Goal: Transaction & Acquisition: Purchase product/service

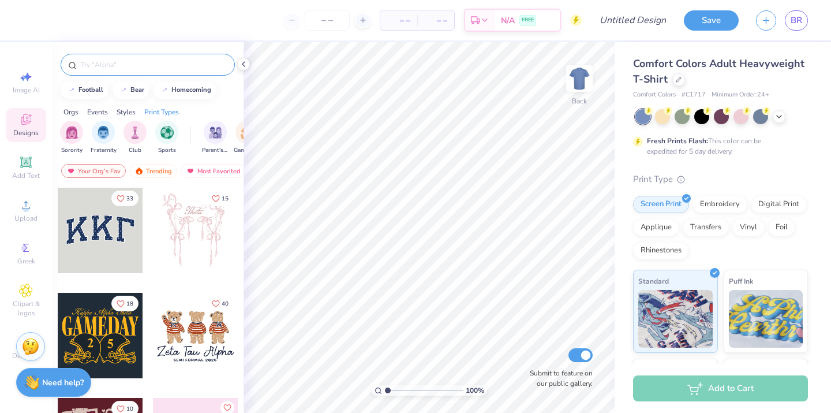
click at [155, 68] on input "text" at bounding box center [154, 65] width 148 height 12
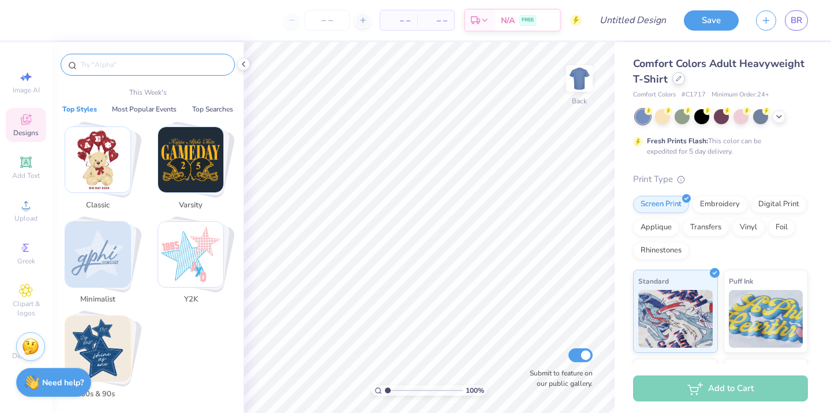
click at [677, 80] on icon at bounding box center [679, 79] width 6 height 6
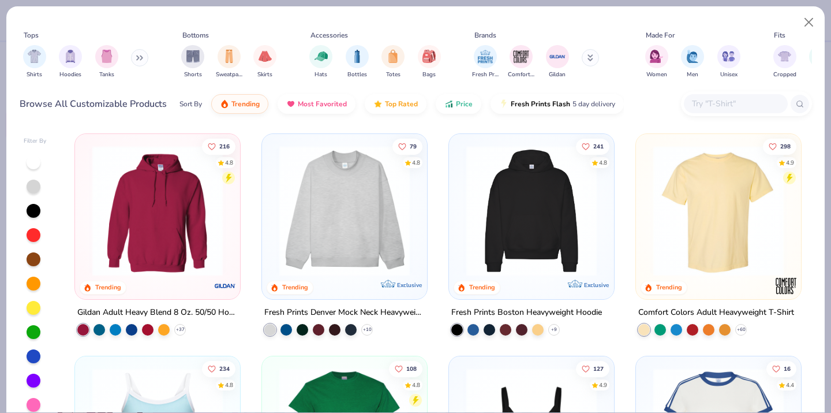
click at [39, 210] on div at bounding box center [34, 211] width 14 height 14
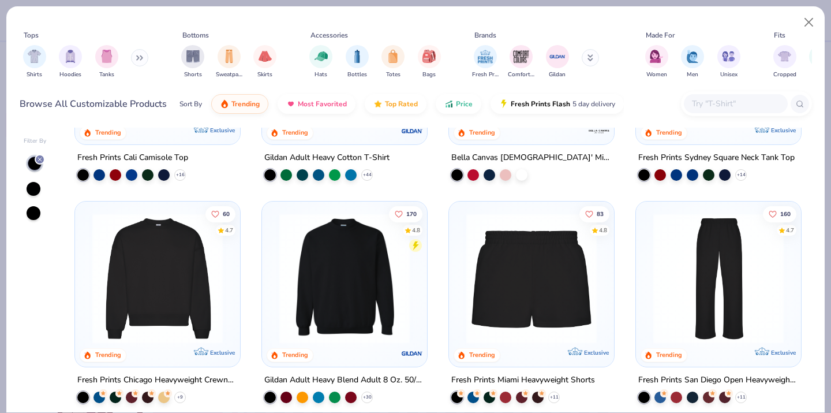
scroll to position [472, 0]
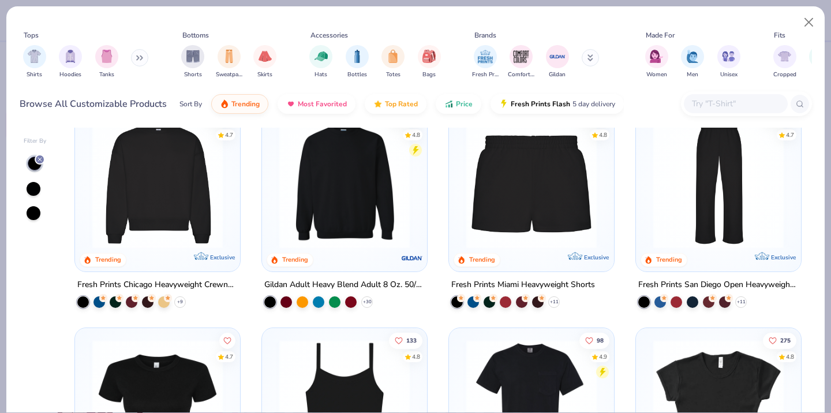
click at [141, 207] on img at bounding box center [158, 182] width 142 height 130
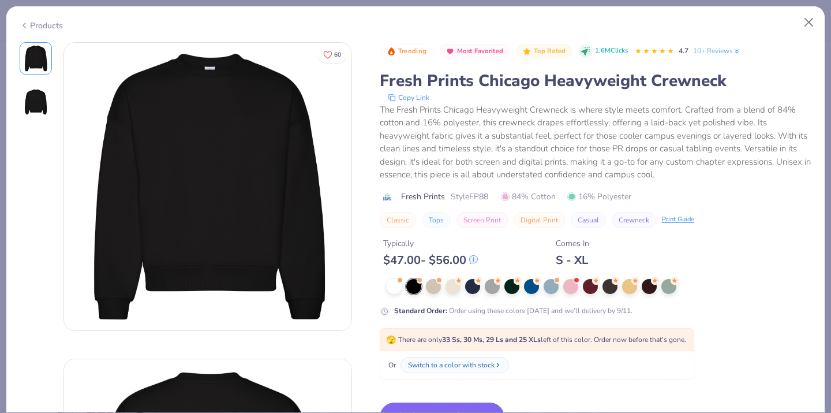
click at [26, 26] on icon at bounding box center [24, 25] width 9 height 14
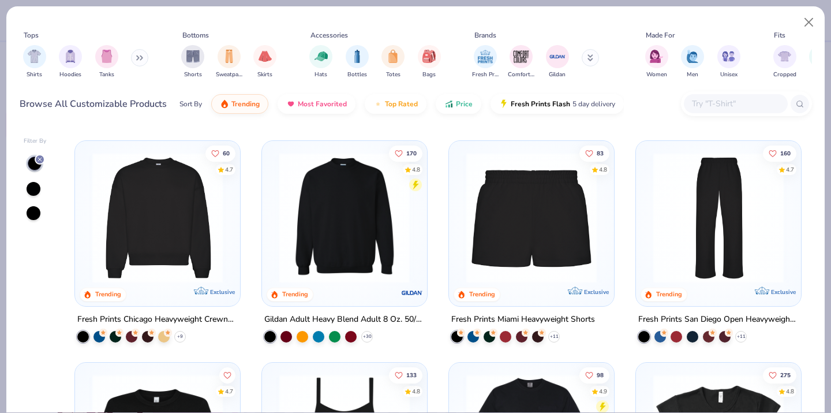
scroll to position [435, 0]
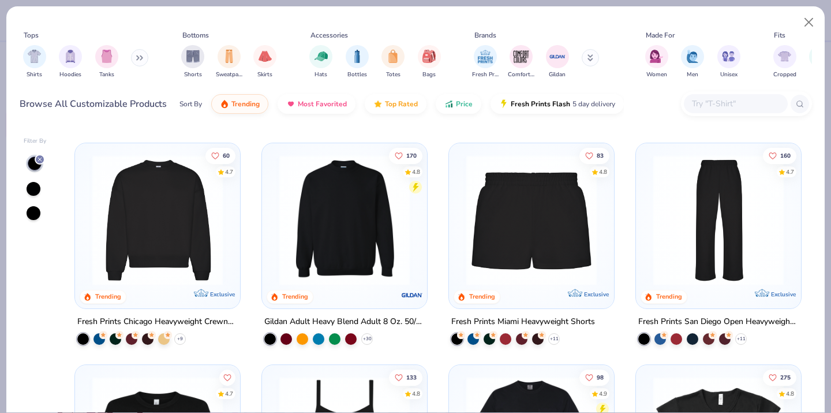
click at [351, 213] on img at bounding box center [344, 219] width 142 height 130
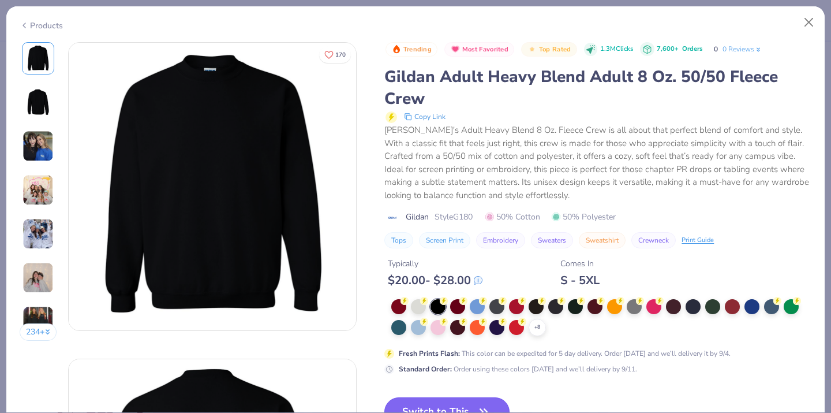
click at [483, 406] on icon "button" at bounding box center [483, 411] width 16 height 16
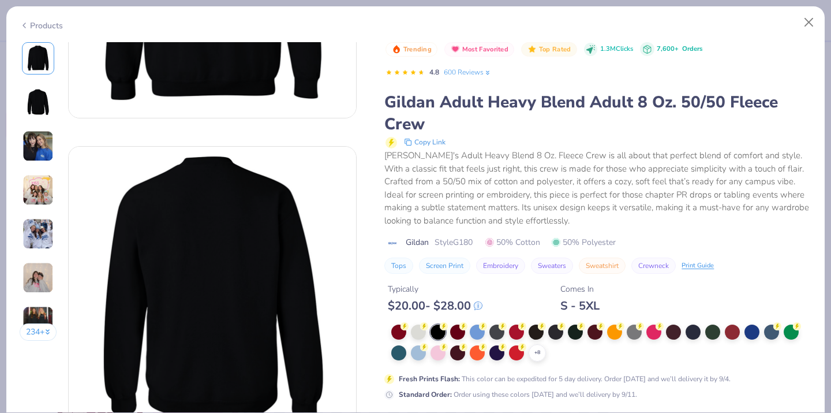
scroll to position [209, 0]
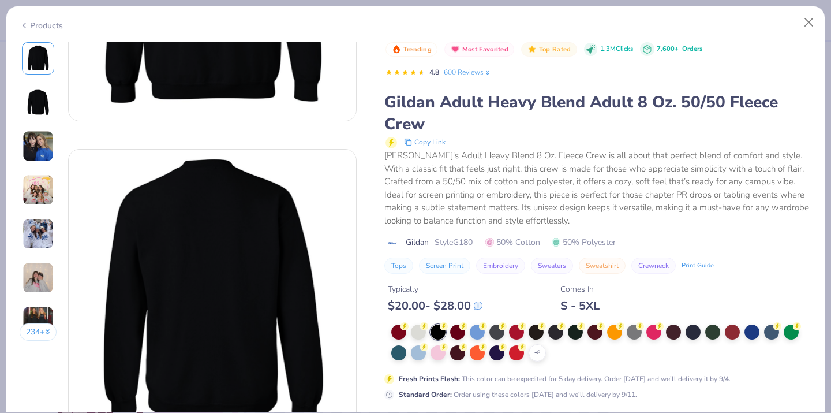
click at [631, 284] on div "Typically $ 20.00 - $ 28.00 Comes In S - 5XL" at bounding box center [597, 292] width 427 height 39
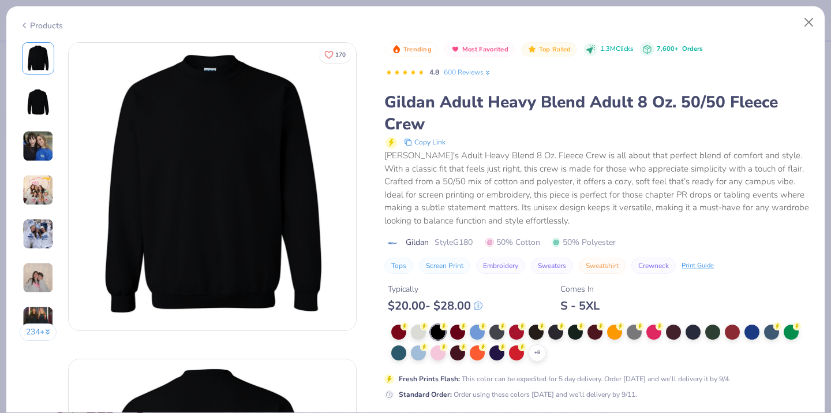
scroll to position [1, 0]
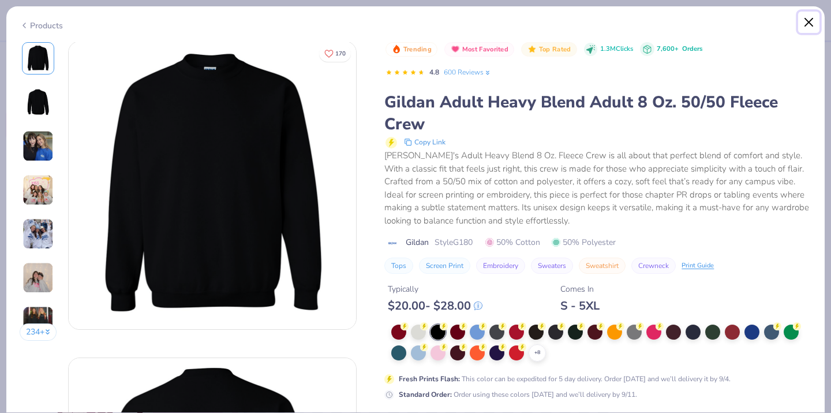
click at [806, 23] on button "Close" at bounding box center [809, 23] width 22 height 22
click at [48, 29] on div "Products" at bounding box center [415, 21] width 818 height 30
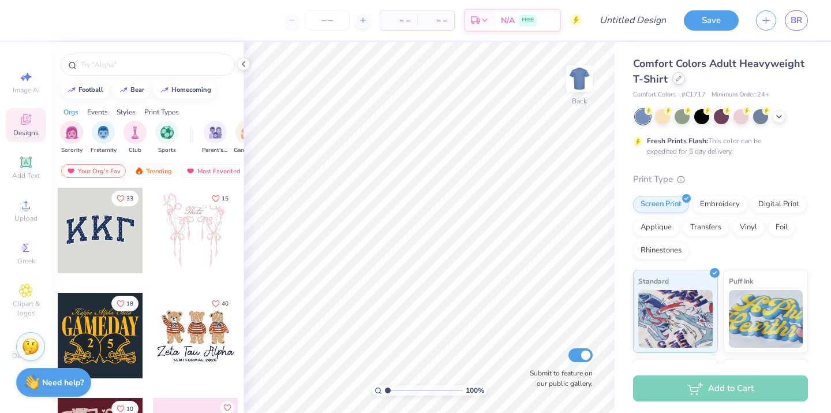
click at [677, 81] on icon at bounding box center [679, 79] width 6 height 6
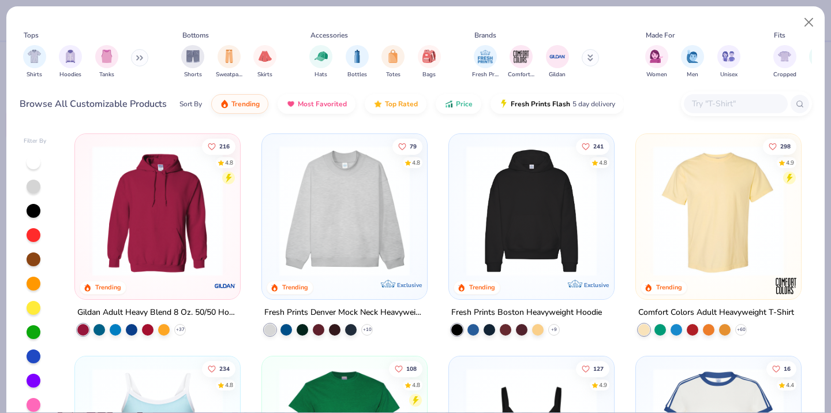
click at [33, 214] on div at bounding box center [34, 211] width 14 height 14
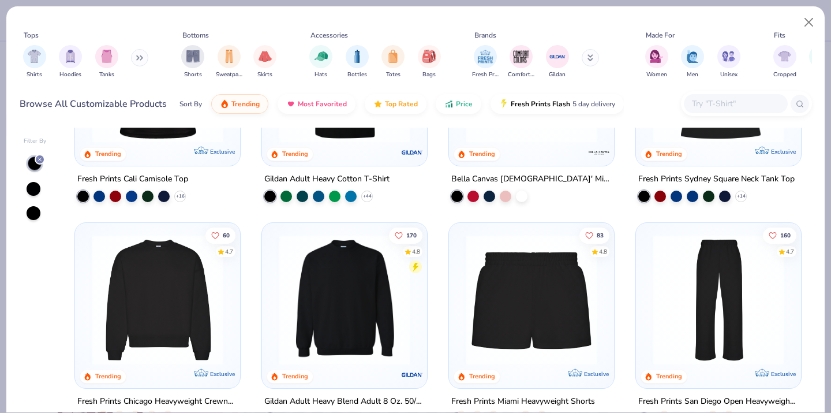
scroll to position [445, 0]
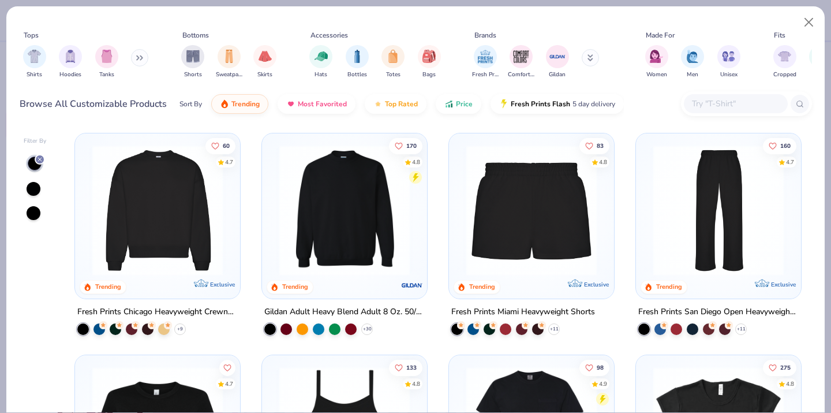
click at [363, 218] on img at bounding box center [344, 209] width 142 height 130
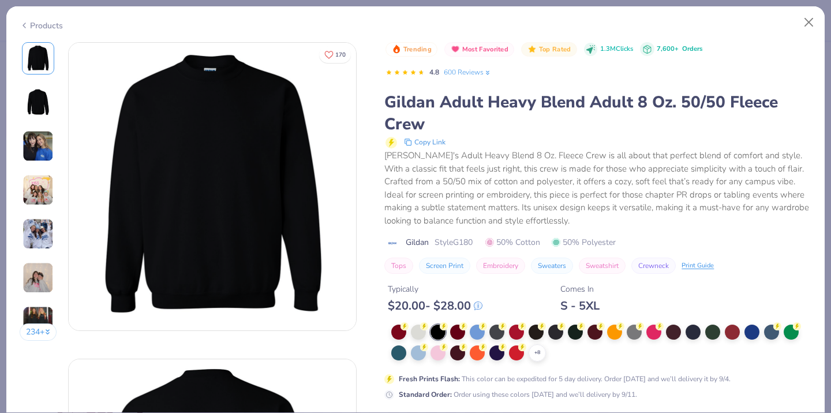
click at [575, 219] on div "[PERSON_NAME]'s Adult Heavy Blend 8 Oz. Fleece Crew is all about that perfect b…" at bounding box center [597, 188] width 427 height 78
click at [490, 268] on button "Embroidery" at bounding box center [500, 265] width 49 height 16
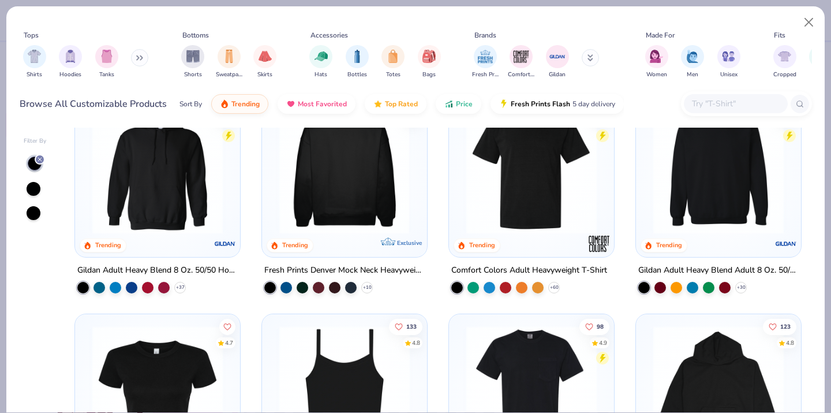
scroll to position [3, 0]
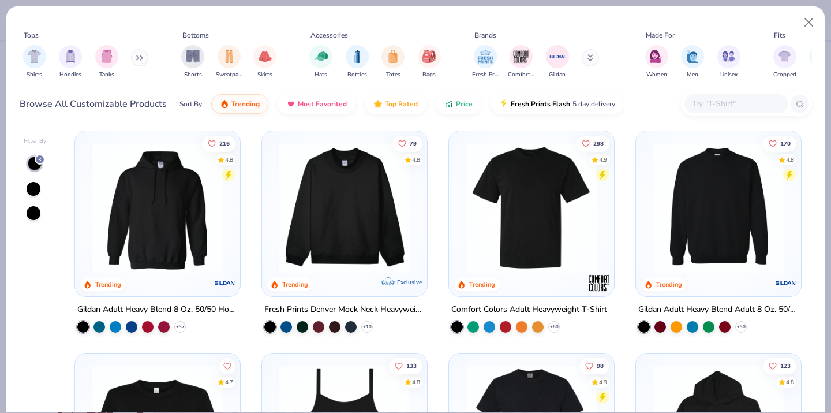
click at [754, 245] on img at bounding box center [718, 208] width 142 height 130
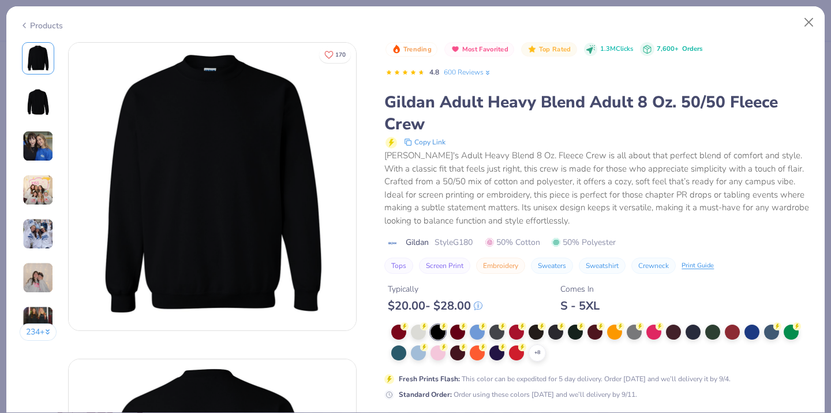
scroll to position [176, 0]
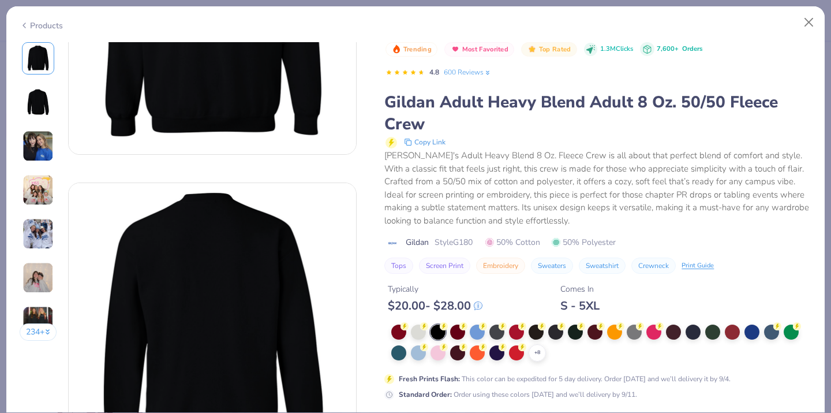
click at [443, 332] on div at bounding box center [437, 331] width 15 height 15
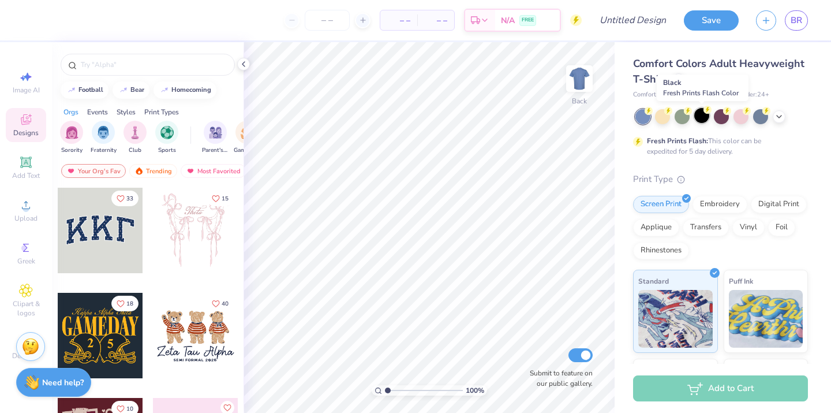
click at [702, 115] on div at bounding box center [701, 115] width 15 height 15
click at [680, 78] on icon at bounding box center [679, 79] width 6 height 6
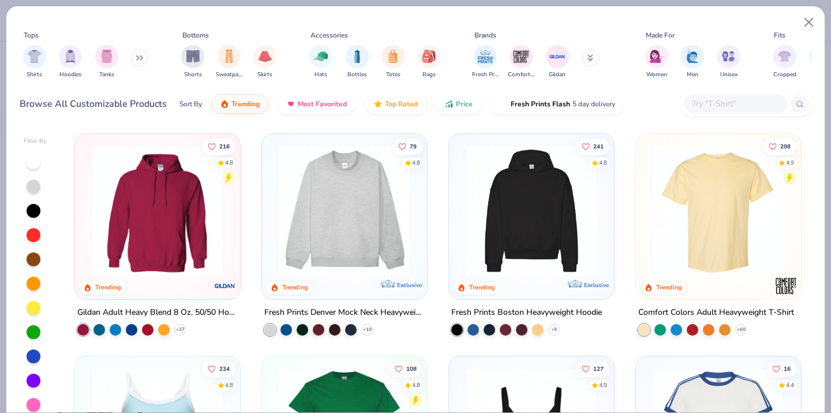
click at [136, 57] on button at bounding box center [139, 57] width 17 height 17
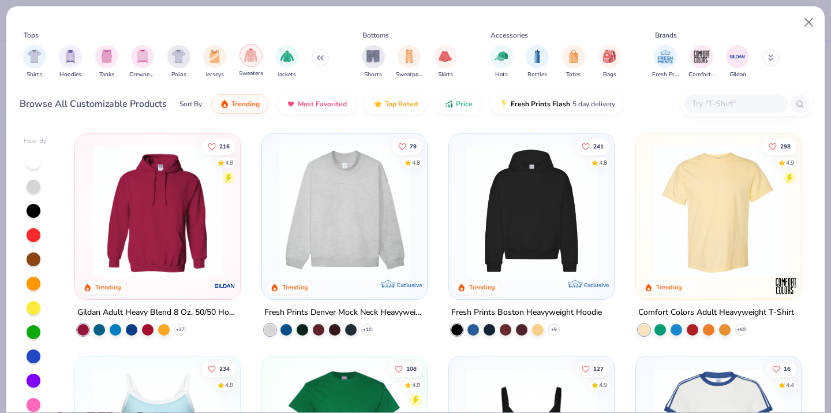
click at [244, 59] on img "filter for Sweaters" at bounding box center [250, 54] width 13 height 13
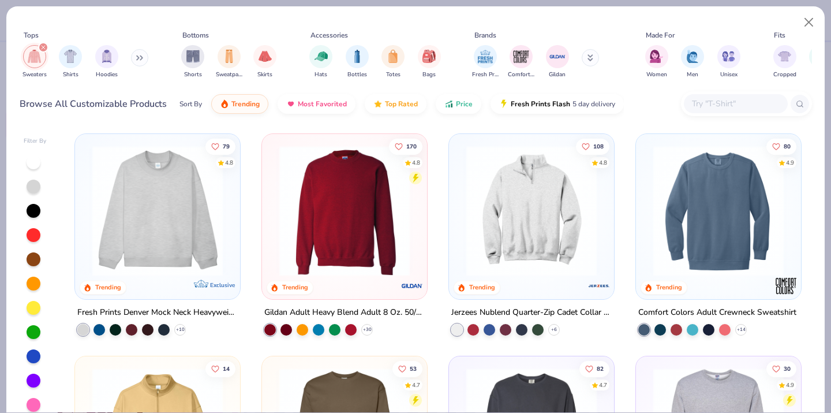
click at [755, 266] on img at bounding box center [718, 210] width 142 height 130
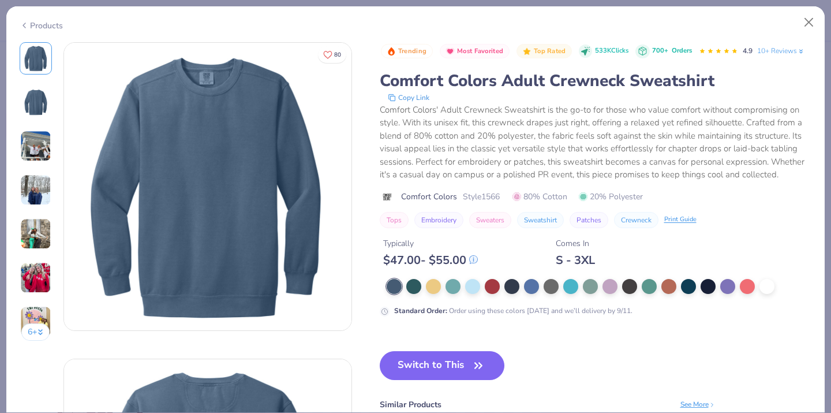
click at [26, 26] on icon at bounding box center [24, 25] width 9 height 14
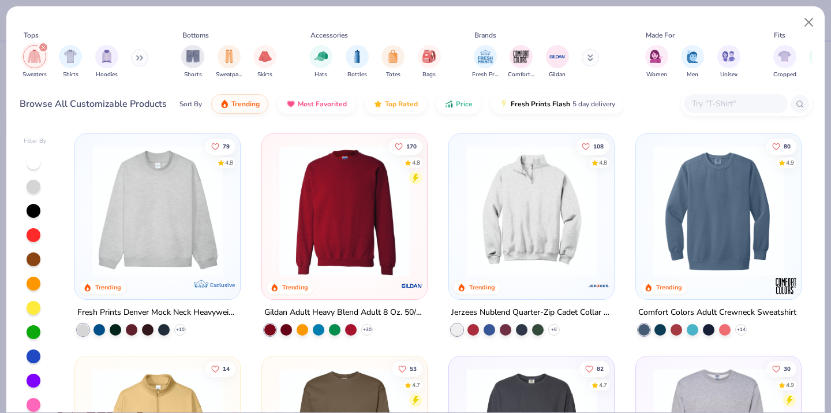
click at [43, 47] on icon "filter for Sweaters" at bounding box center [43, 47] width 3 height 3
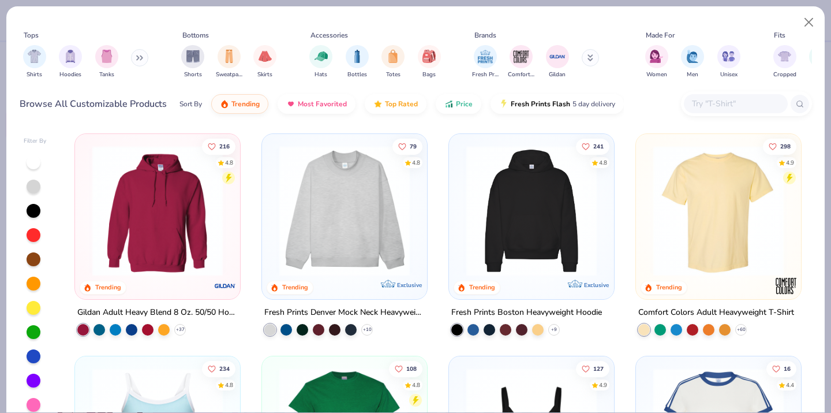
click at [141, 62] on button at bounding box center [139, 57] width 17 height 17
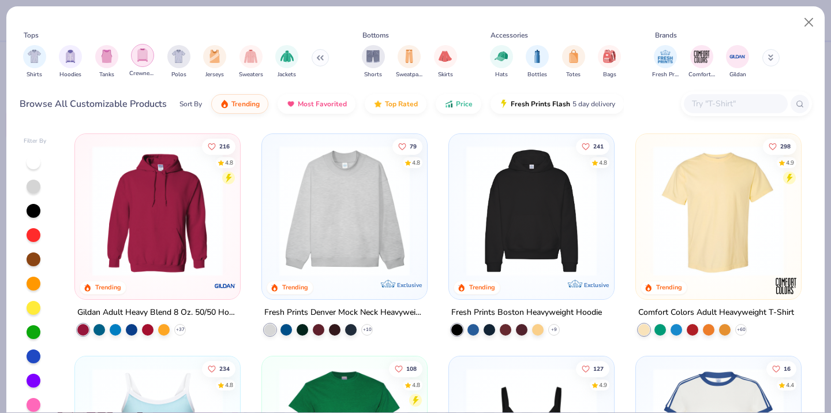
click at [140, 62] on div "filter for Crewnecks" at bounding box center [142, 55] width 23 height 23
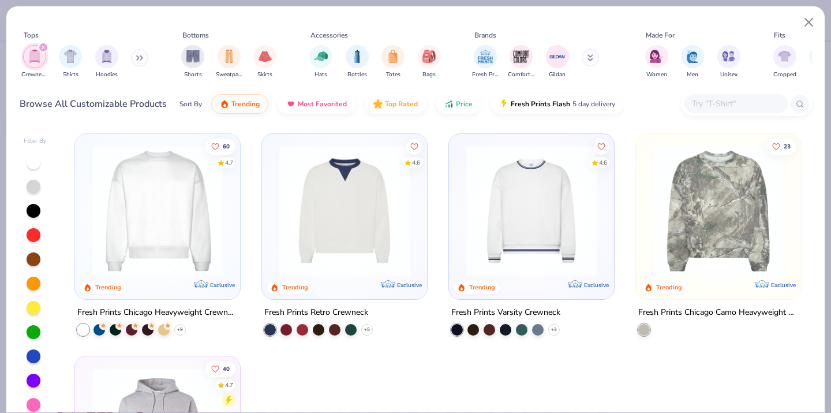
click at [43, 47] on icon "filter for Crewnecks" at bounding box center [43, 47] width 3 height 3
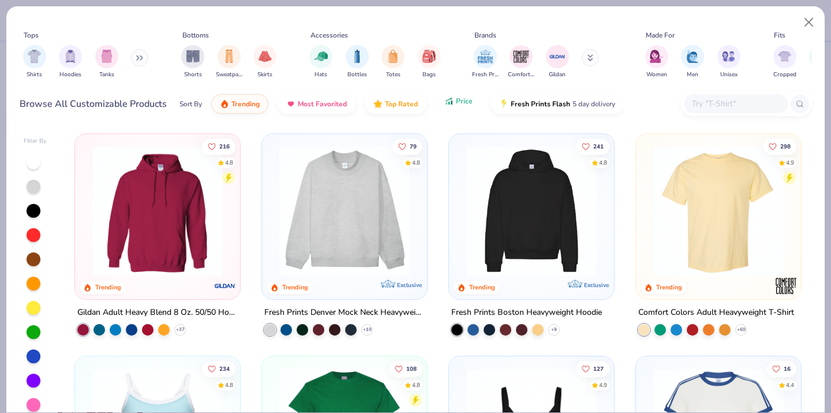
click at [456, 103] on span "Price" at bounding box center [464, 100] width 17 height 9
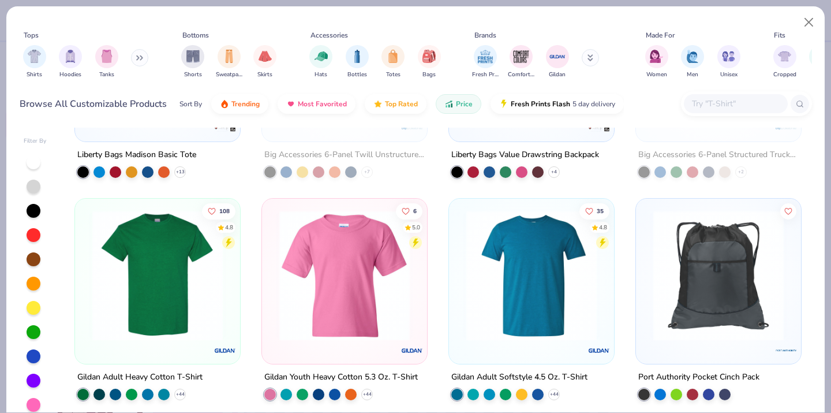
scroll to position [459, 0]
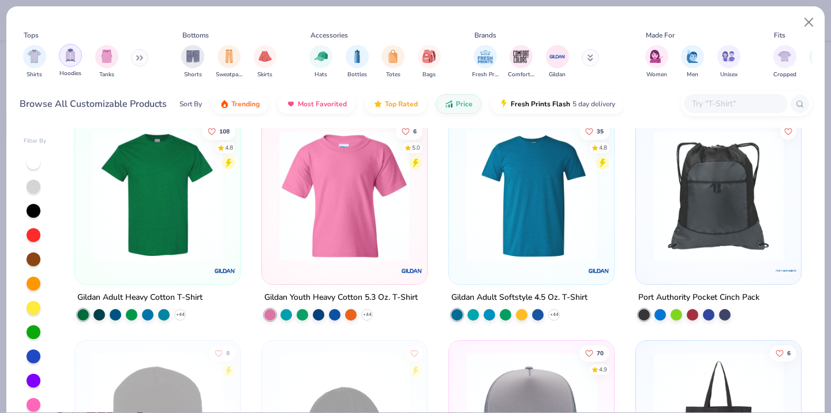
click at [70, 61] on img "filter for Hoodies" at bounding box center [70, 54] width 13 height 13
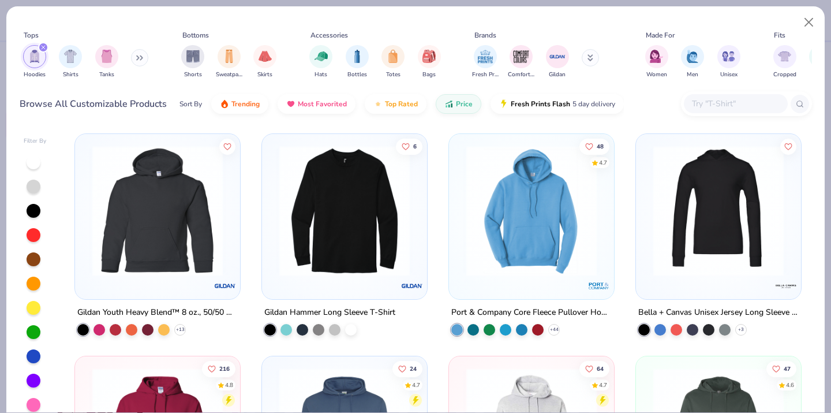
click at [44, 46] on icon "filter for Hoodies" at bounding box center [43, 47] width 3 height 3
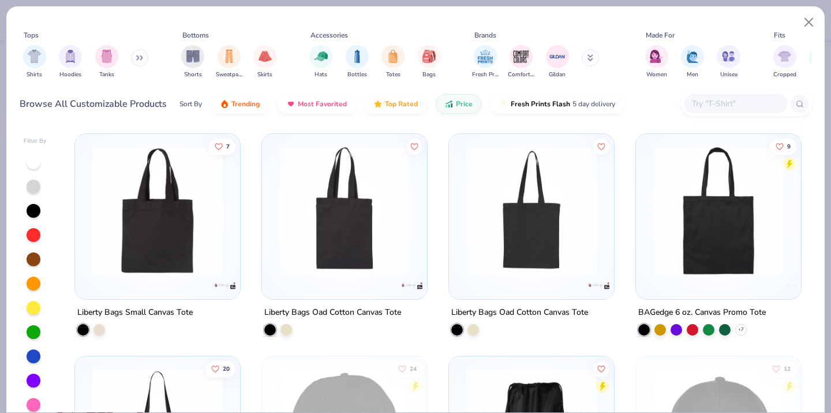
click at [143, 58] on icon at bounding box center [139, 58] width 7 height 6
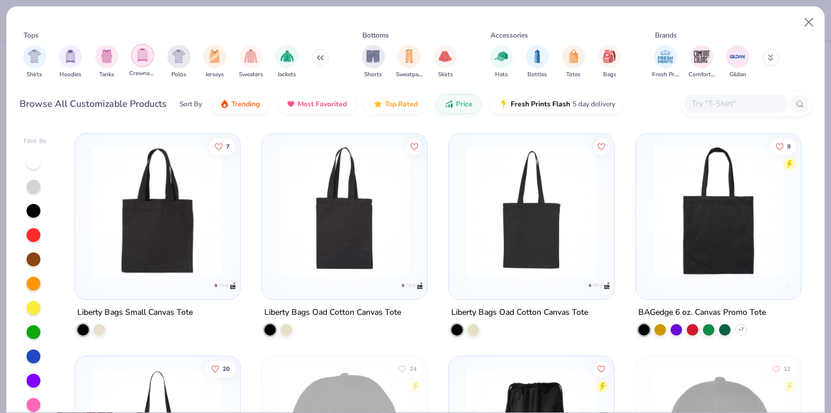
click at [138, 57] on img "filter for Crewnecks" at bounding box center [142, 54] width 13 height 13
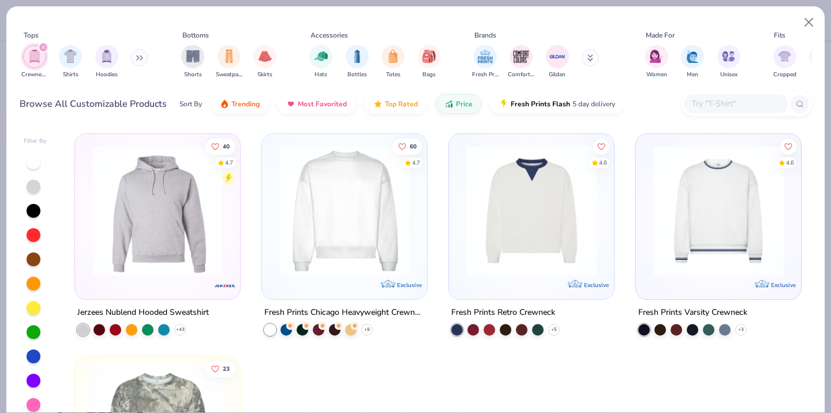
click at [320, 232] on img at bounding box center [344, 210] width 142 height 130
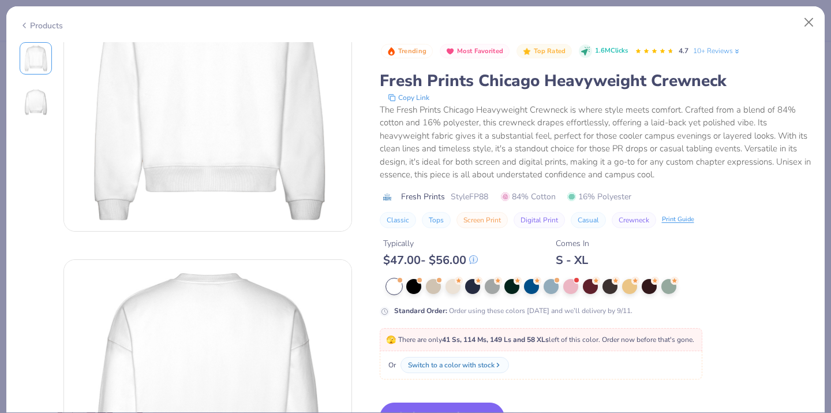
scroll to position [104, 0]
click at [473, 404] on button "Switch to This" at bounding box center [442, 416] width 125 height 29
click at [474, 405] on button "Switch to This" at bounding box center [442, 416] width 125 height 29
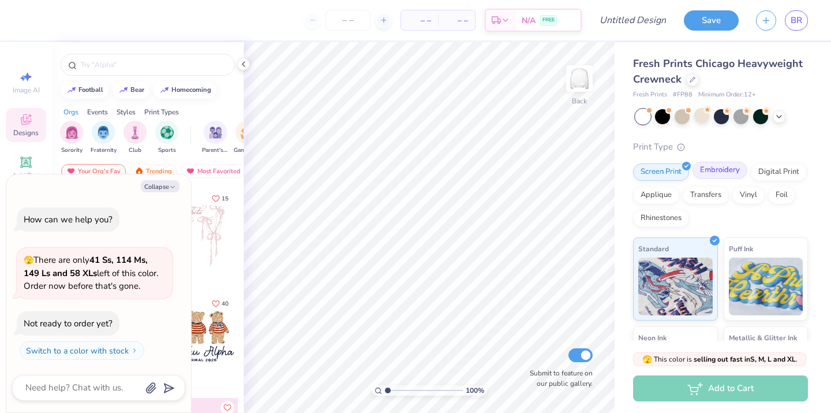
click at [715, 173] on div "Embroidery" at bounding box center [719, 170] width 55 height 17
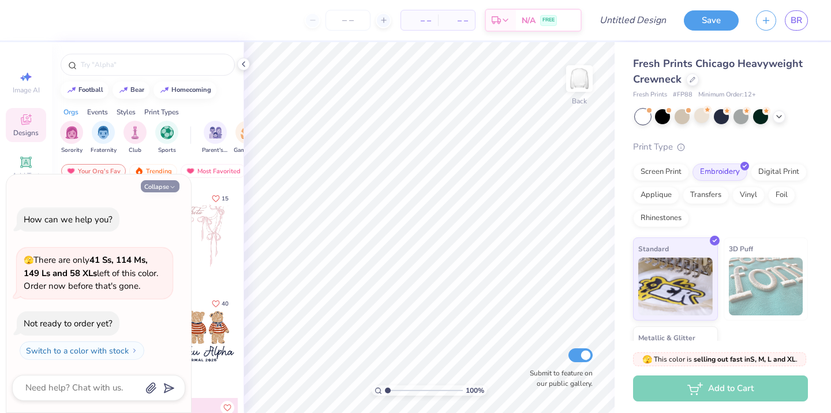
click at [171, 187] on icon "button" at bounding box center [172, 186] width 7 height 7
type textarea "x"
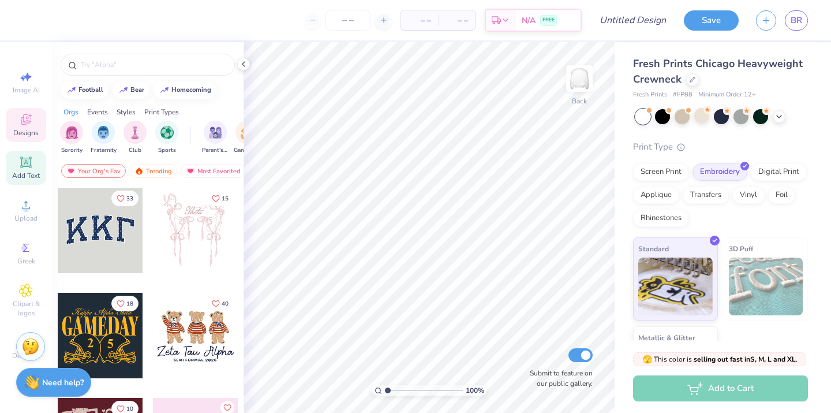
click at [28, 167] on icon at bounding box center [26, 162] width 14 height 14
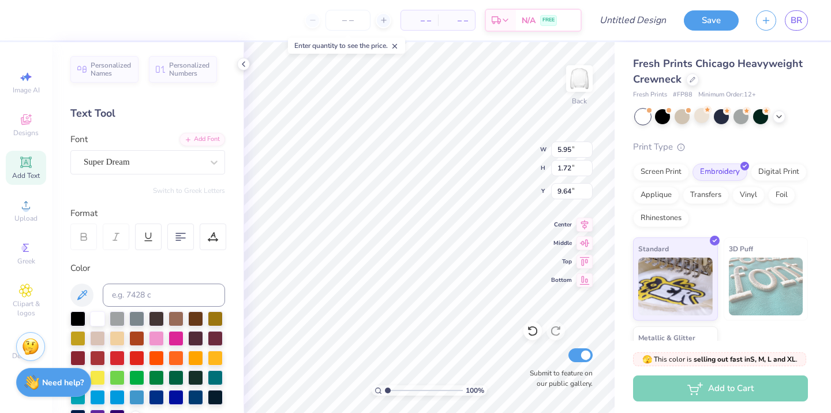
type textarea "TEXT"
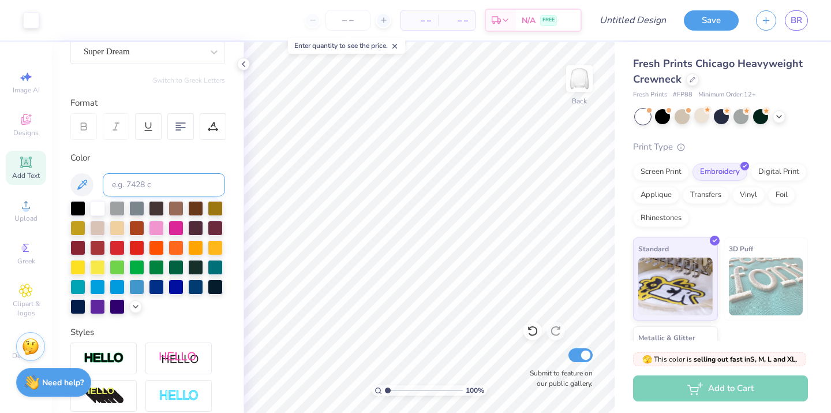
scroll to position [0, 0]
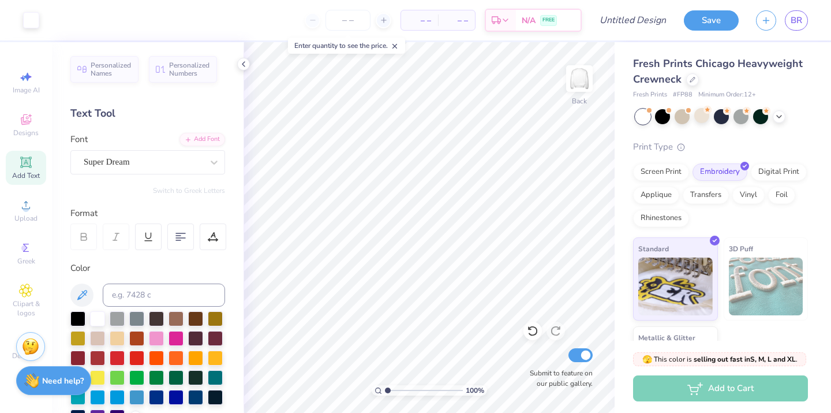
click at [61, 384] on strong "Need help?" at bounding box center [63, 380] width 42 height 11
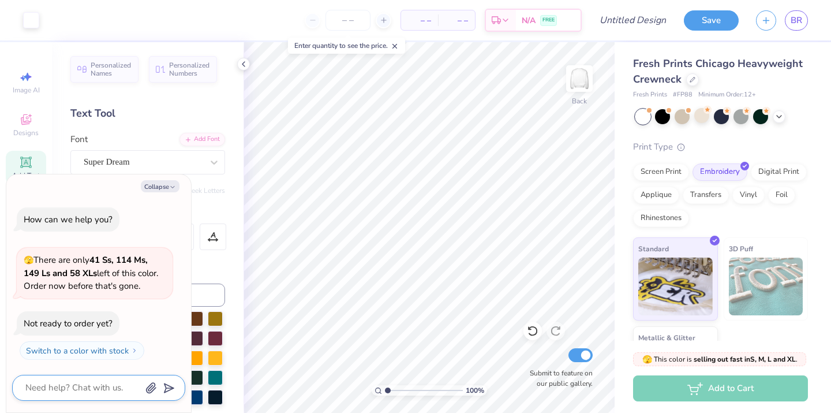
click at [103, 384] on textarea at bounding box center [82, 388] width 117 height 16
type textarea "x"
type textarea "c"
type textarea "x"
type textarea "ca"
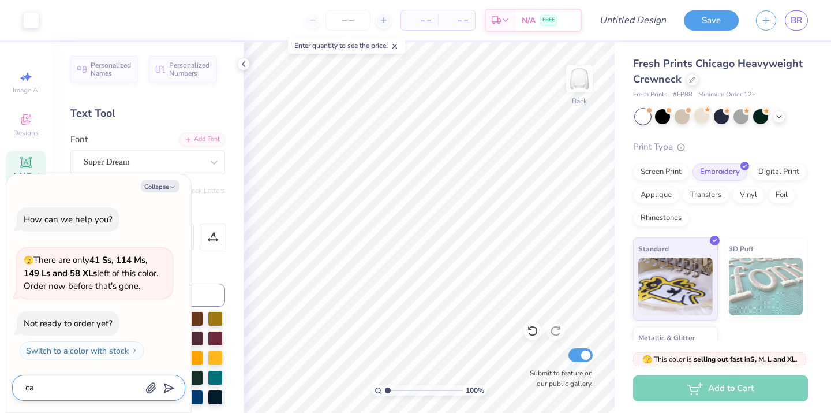
type textarea "x"
type textarea "can"
type textarea "x"
type textarea "can"
type textarea "x"
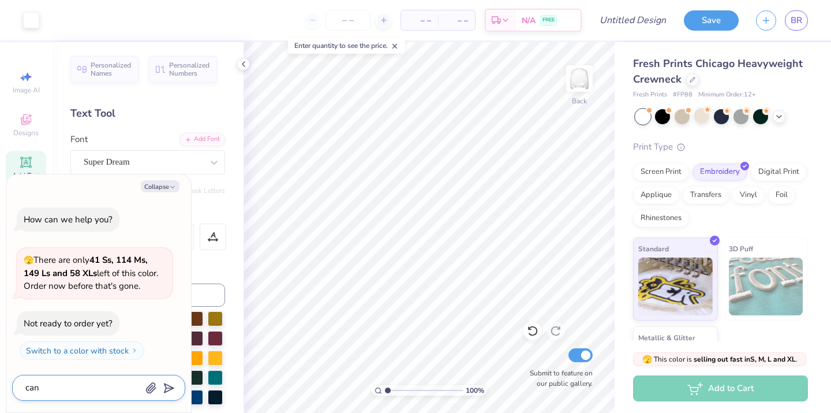
type textarea "can i"
type textarea "x"
type textarea "can i"
type textarea "x"
type textarea "can i w"
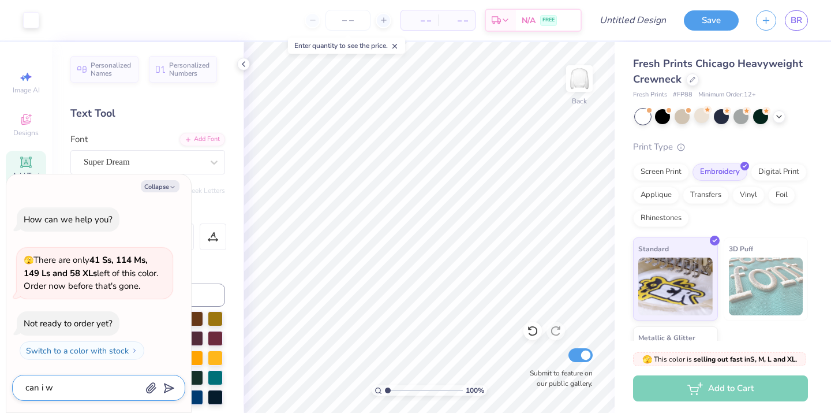
type textarea "x"
type textarea "can i wr"
type textarea "x"
type textarea "can i wri"
type textarea "x"
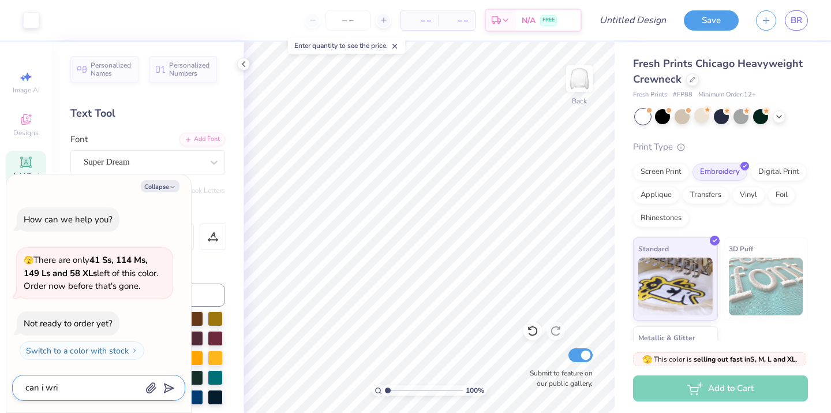
type textarea "can i writ"
type textarea "x"
type textarea "can i writ"
type textarea "x"
type textarea "can i writ e"
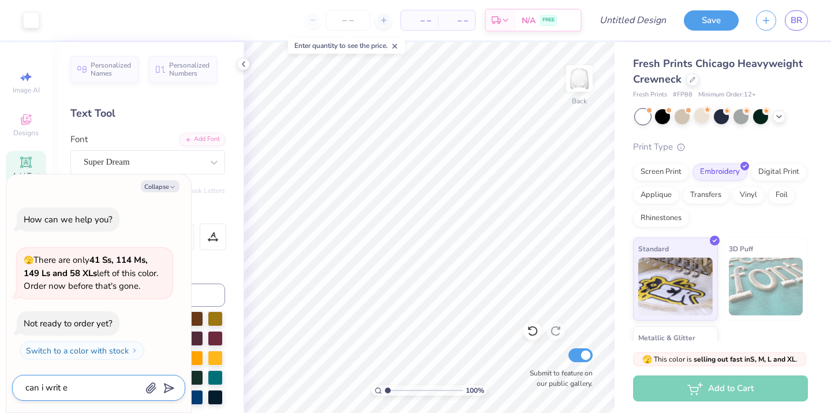
type textarea "x"
type textarea "can i writ"
type textarea "x"
type textarea "can i writ"
type textarea "x"
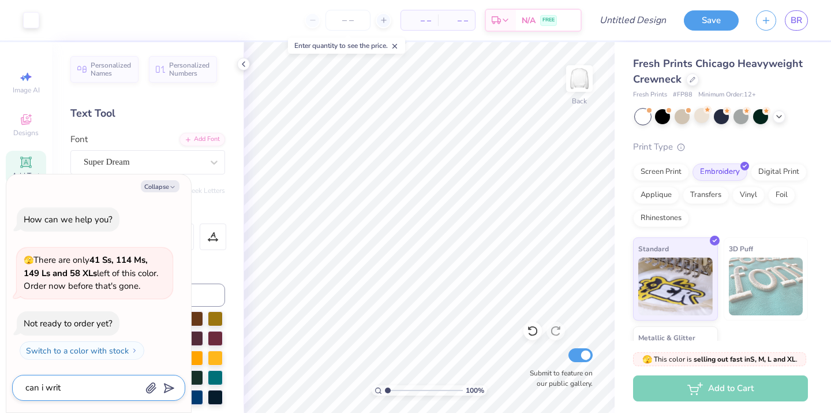
type textarea "can i write"
type textarea "x"
type textarea "can i write"
type textarea "x"
type textarea "can i write i"
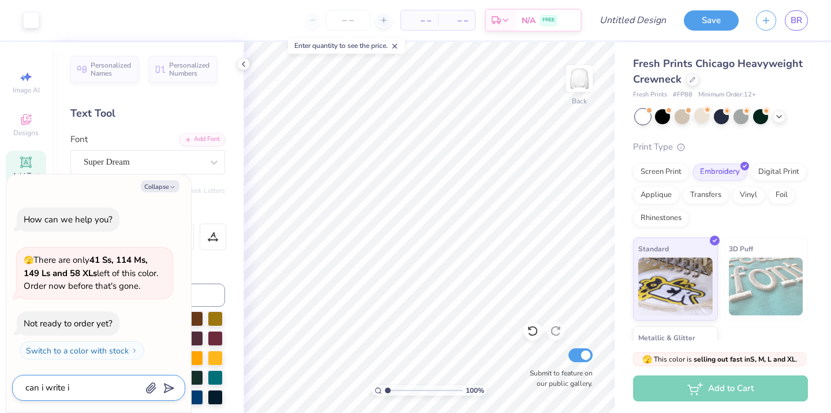
type textarea "x"
type textarea "can i write in"
type textarea "x"
type textarea "can i write in"
type textarea "x"
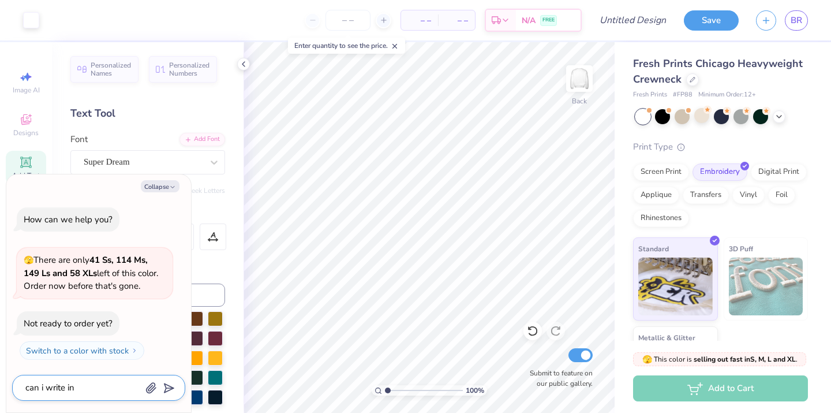
type textarea "can i write in p"
type textarea "x"
type textarea "can i write in pu"
type textarea "x"
type textarea "can i write in pun"
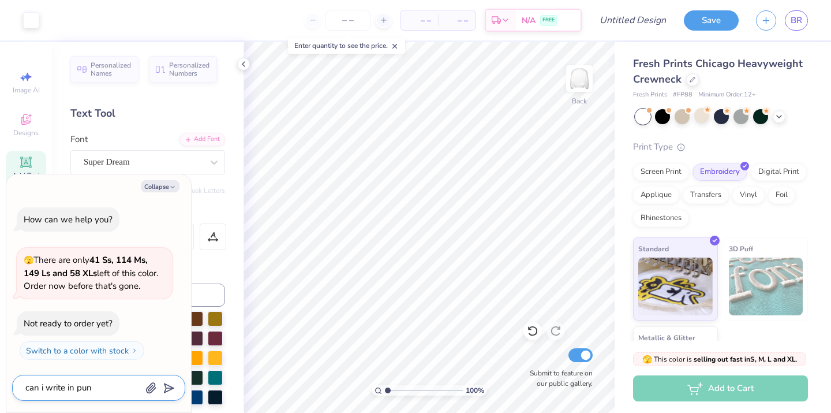
type textarea "x"
type textarea "can i write in punj"
type textarea "x"
type textarea "can i write in punja"
type textarea "x"
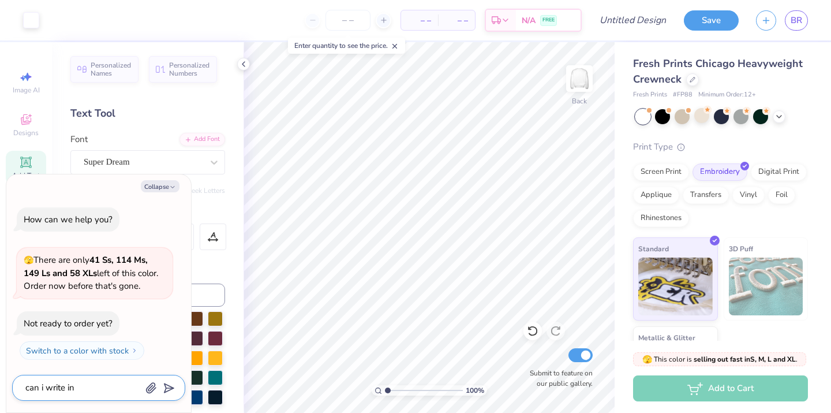
type textarea "can i write in punjabi"
type textarea "x"
type textarea "can i write in punjabi"
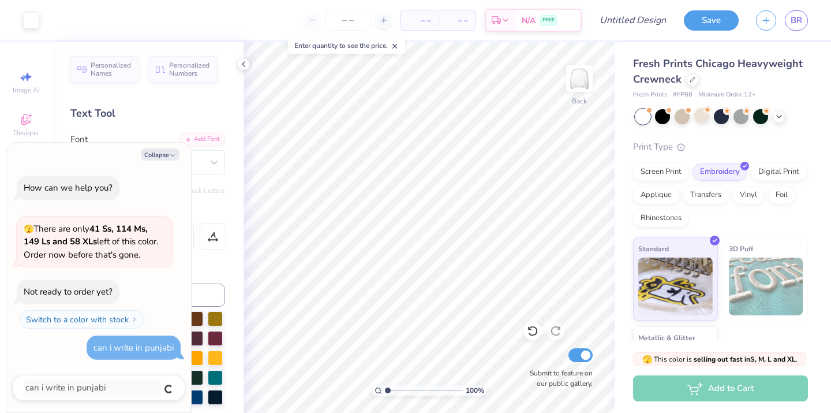
type textarea "x"
click at [170, 156] on icon "button" at bounding box center [172, 155] width 7 height 7
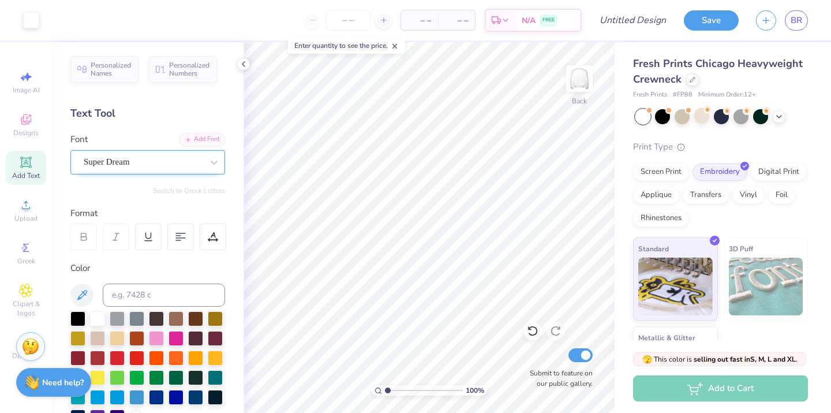
click at [144, 162] on div "Super Dream" at bounding box center [143, 162] width 121 height 18
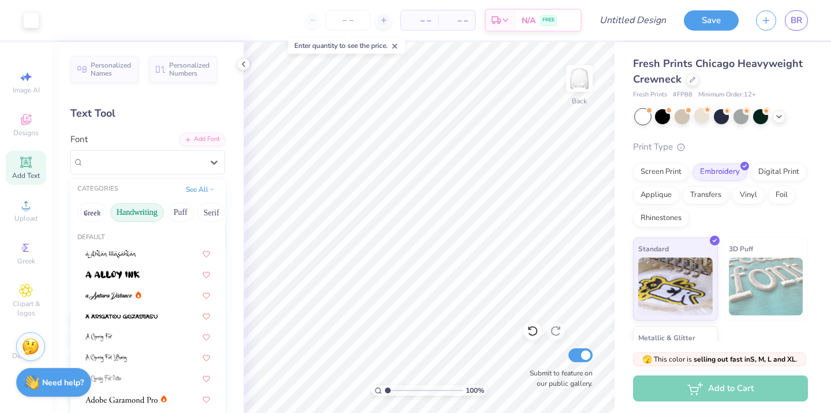
click at [134, 214] on button "Handwriting" at bounding box center [137, 212] width 54 height 18
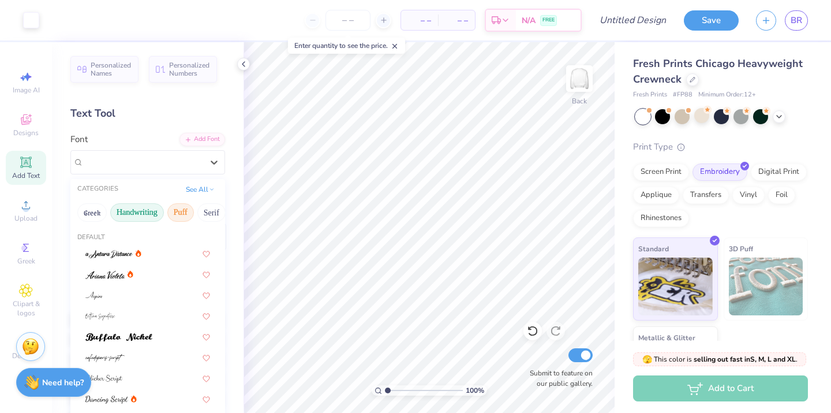
click at [185, 212] on button "Puff" at bounding box center [180, 212] width 27 height 18
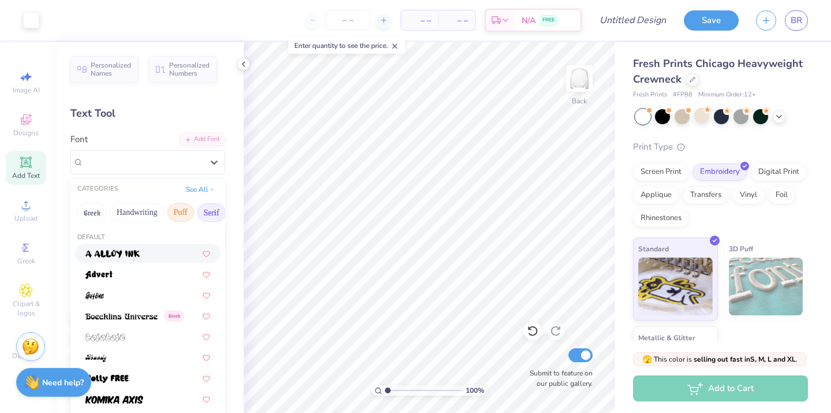
click at [220, 207] on button "Serif" at bounding box center [211, 212] width 28 height 18
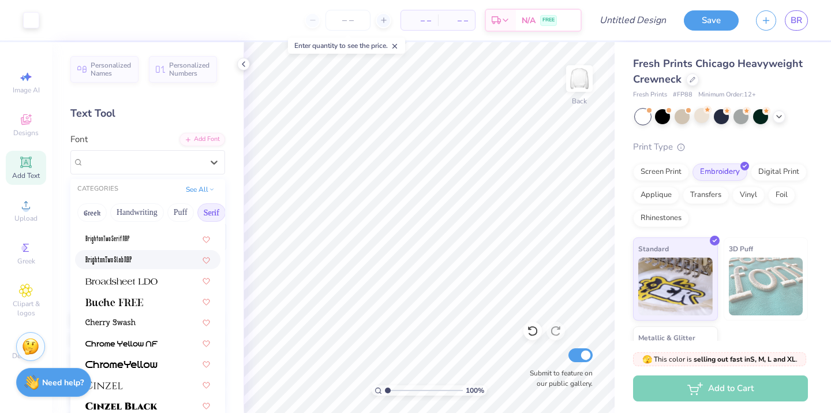
scroll to position [77, 0]
click at [152, 302] on div at bounding box center [147, 300] width 125 height 12
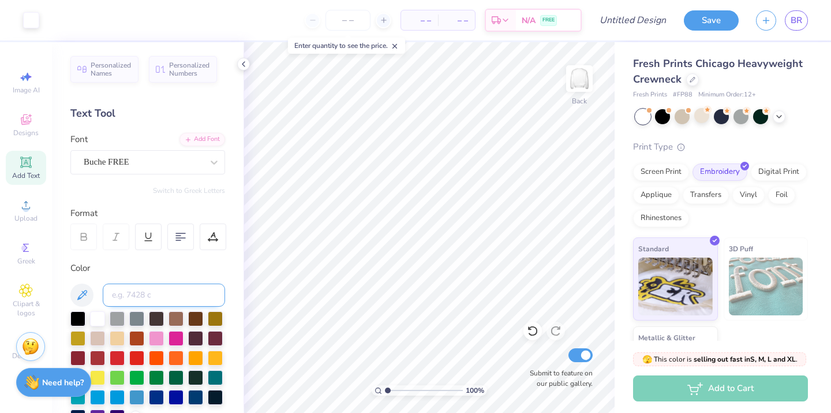
click at [163, 297] on input at bounding box center [164, 294] width 122 height 23
click at [147, 108] on div "Text Tool" at bounding box center [147, 114] width 155 height 16
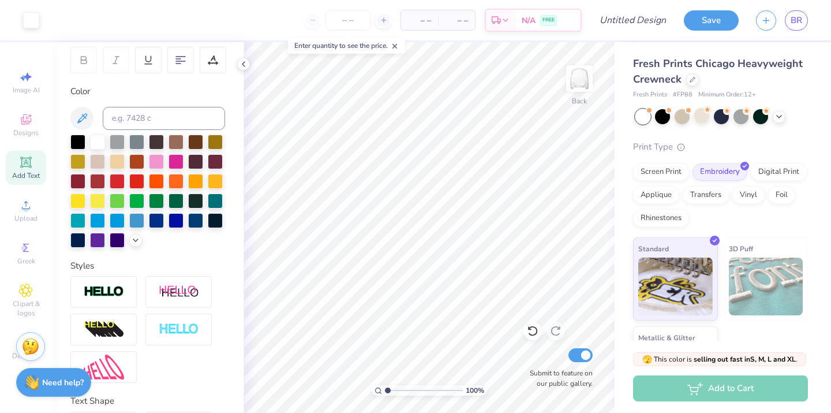
scroll to position [184, 0]
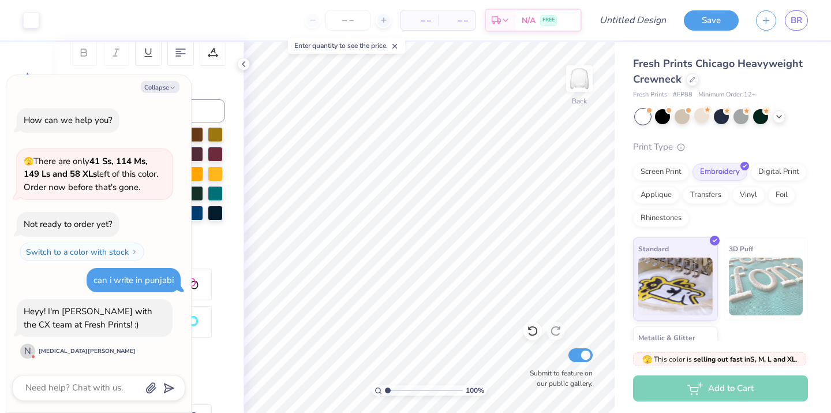
click at [238, 233] on div "Personalized Names Personalized Numbers Text Tool Add Font Font Buche FREE Swit…" at bounding box center [148, 227] width 192 height 370
click at [174, 85] on icon "button" at bounding box center [172, 87] width 7 height 7
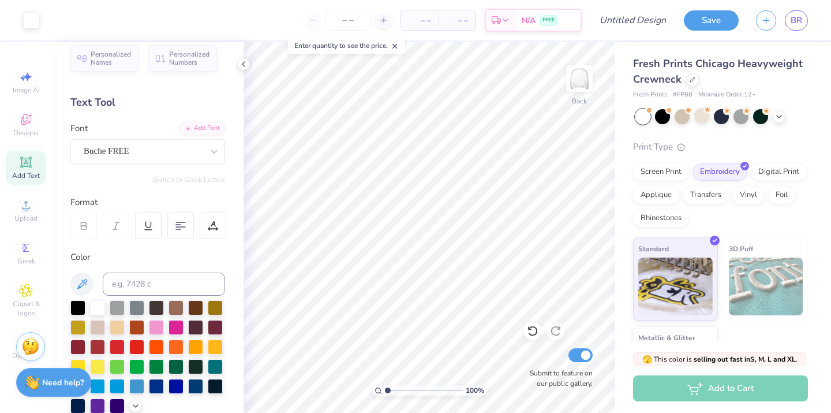
scroll to position [0, 0]
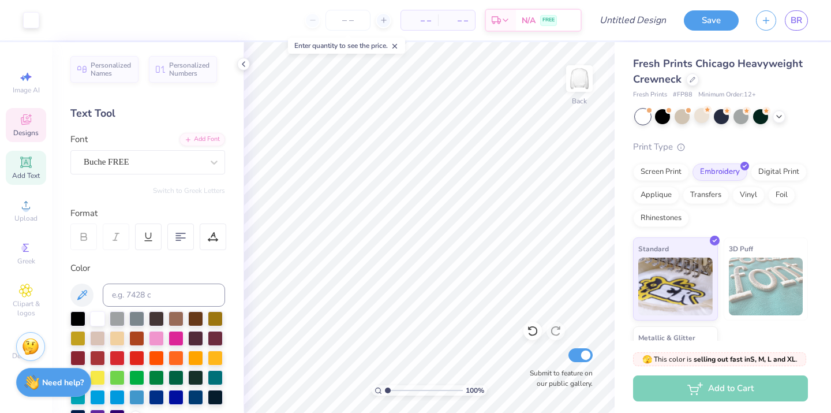
click at [23, 122] on icon at bounding box center [25, 121] width 9 height 8
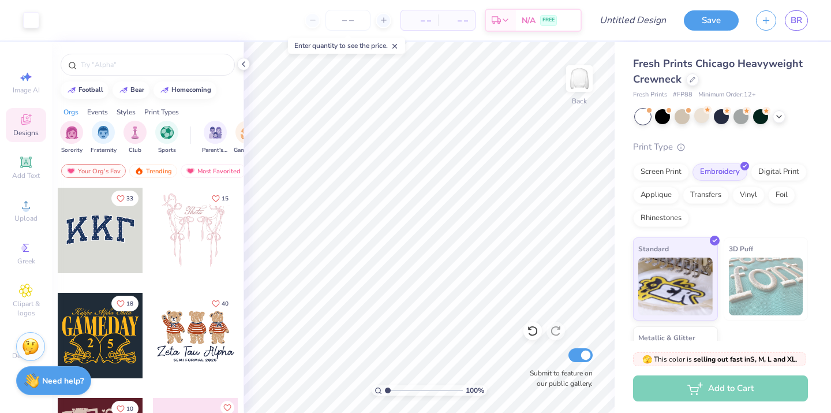
click at [65, 375] on strong "Need help?" at bounding box center [63, 380] width 42 height 11
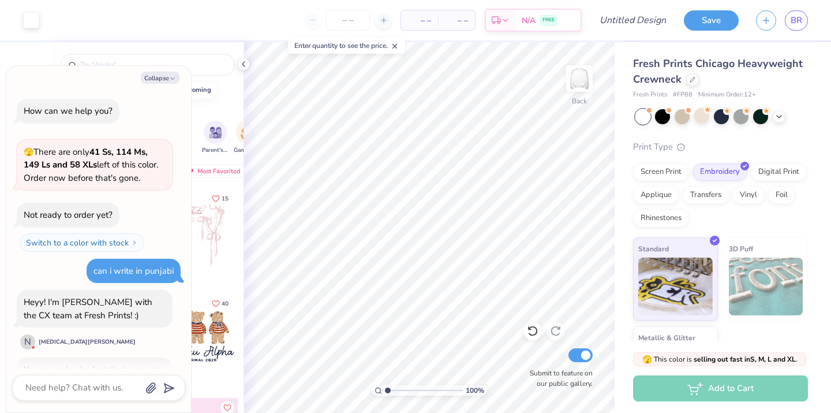
scroll to position [58, 0]
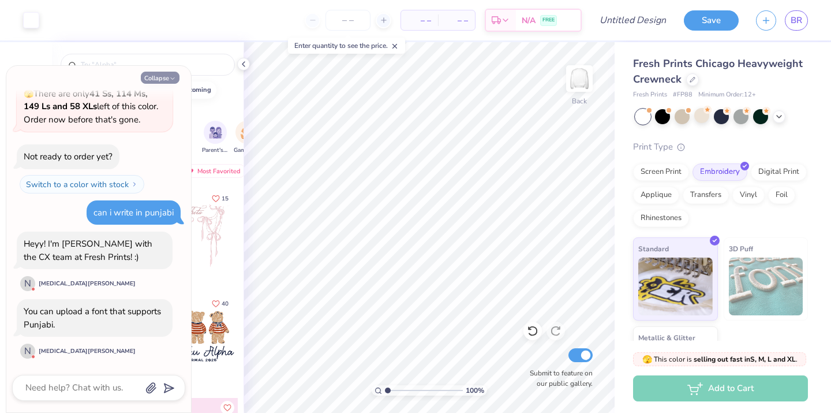
click at [171, 79] on polyline "button" at bounding box center [172, 79] width 3 height 2
type textarea "x"
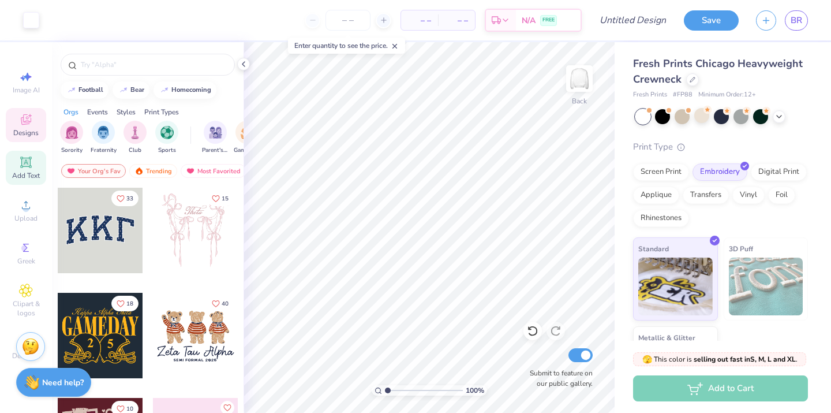
click at [38, 153] on div "Add Text" at bounding box center [26, 168] width 40 height 34
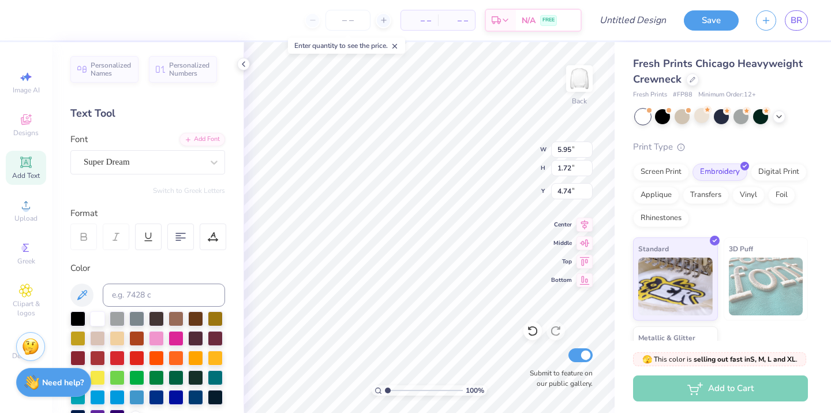
type input "2.14"
type input "10.81"
type input "3.13"
type input "3.00"
paste textarea
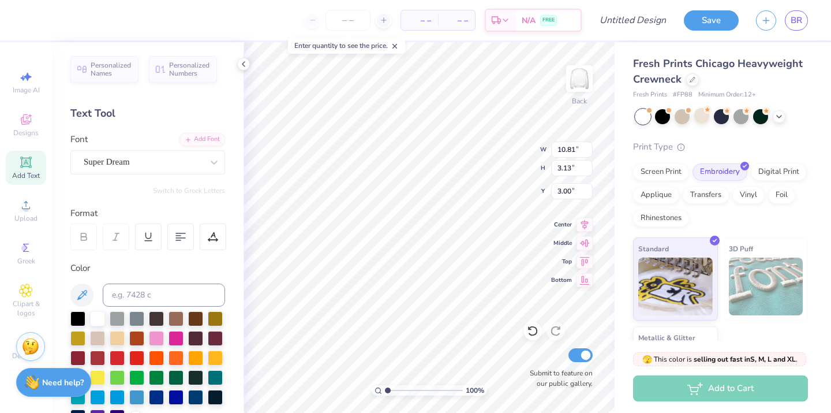
type textarea "TEXT"
click at [206, 140] on div "Add Font" at bounding box center [202, 138] width 46 height 13
